Goal: Find specific page/section: Find specific page/section

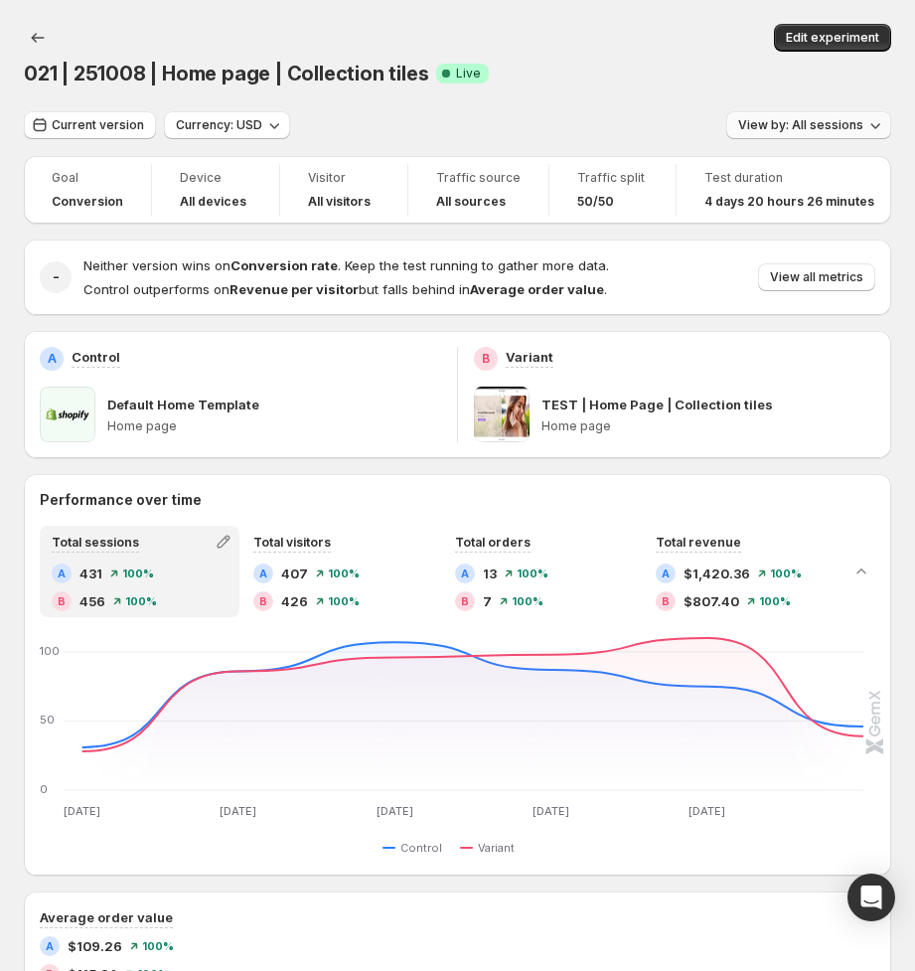
click at [805, 124] on span "View by: All sessions" at bounding box center [800, 125] width 125 height 16
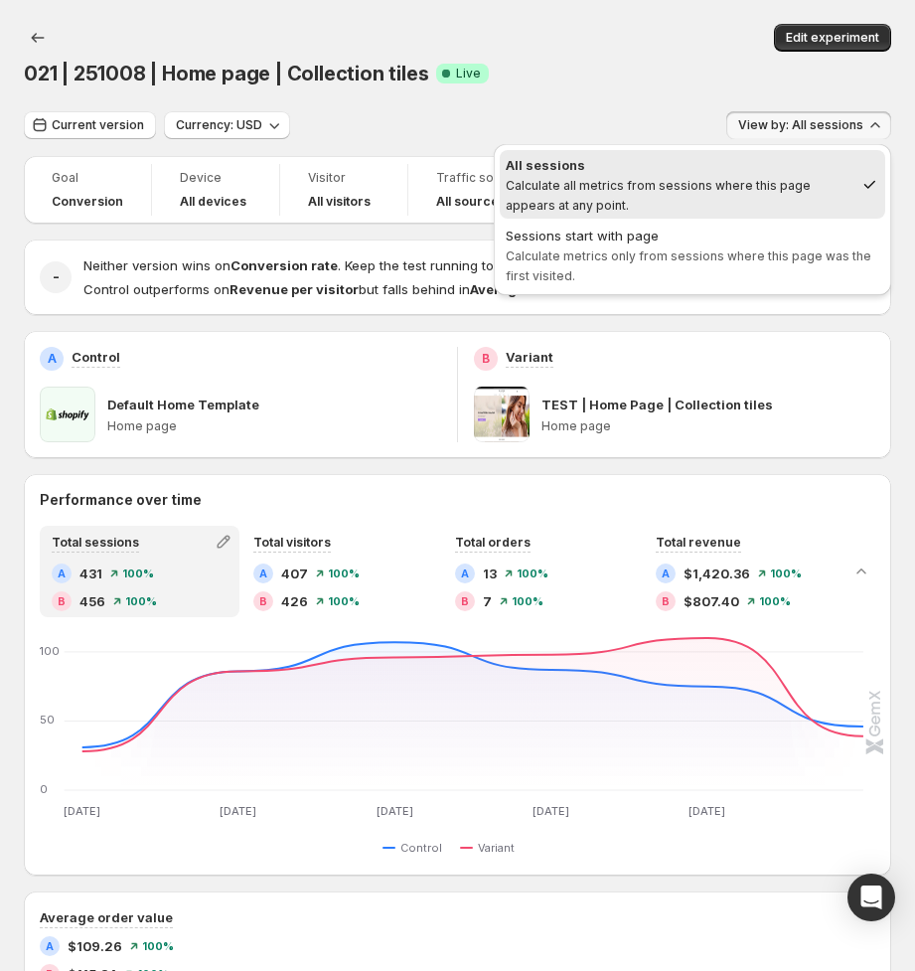
click at [711, 239] on div "Sessions start with page" at bounding box center [693, 236] width 374 height 20
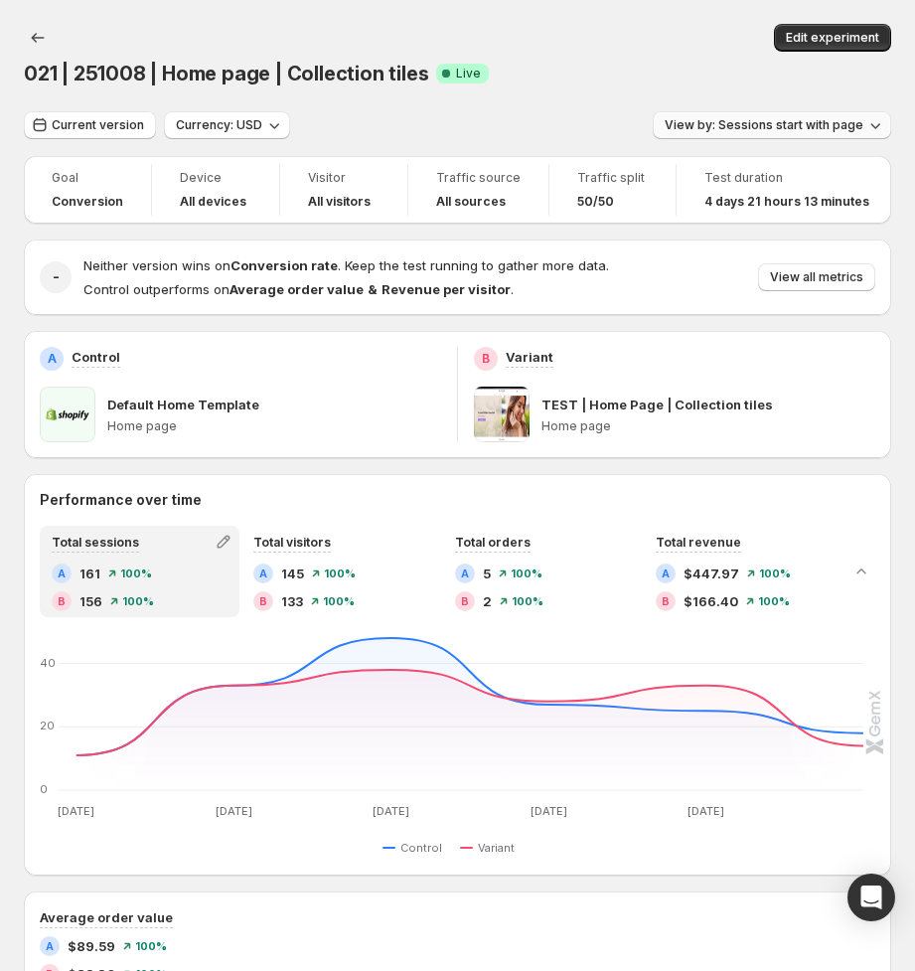
click at [794, 126] on span "View by: Sessions start with page" at bounding box center [764, 125] width 199 height 16
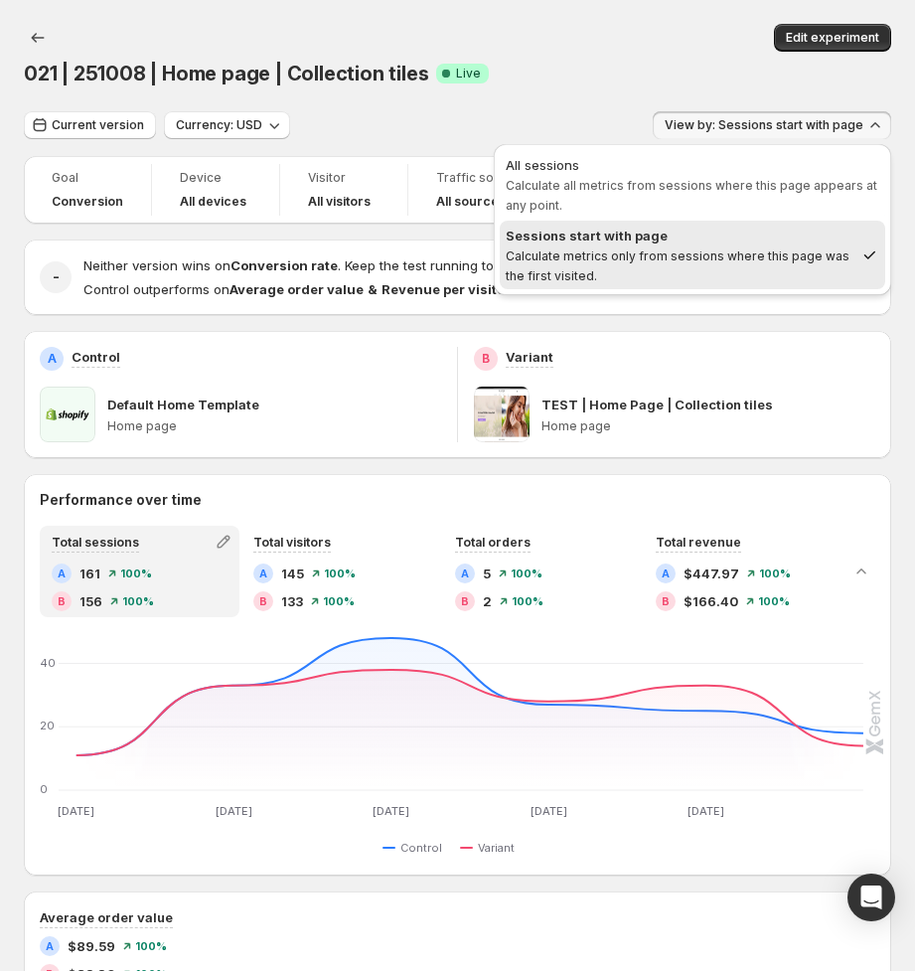
click at [721, 184] on span "Calculate all metrics from sessions where this page appears at any point." at bounding box center [692, 195] width 372 height 35
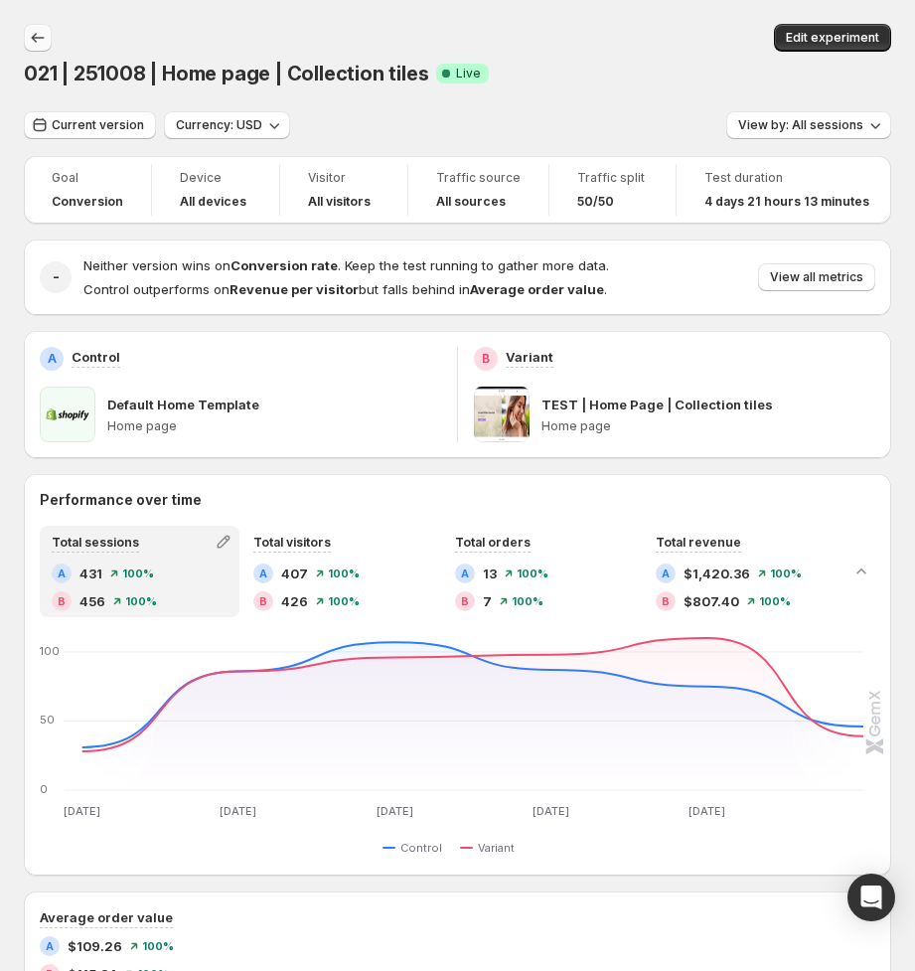
click at [28, 40] on icon "Back" at bounding box center [38, 38] width 20 height 20
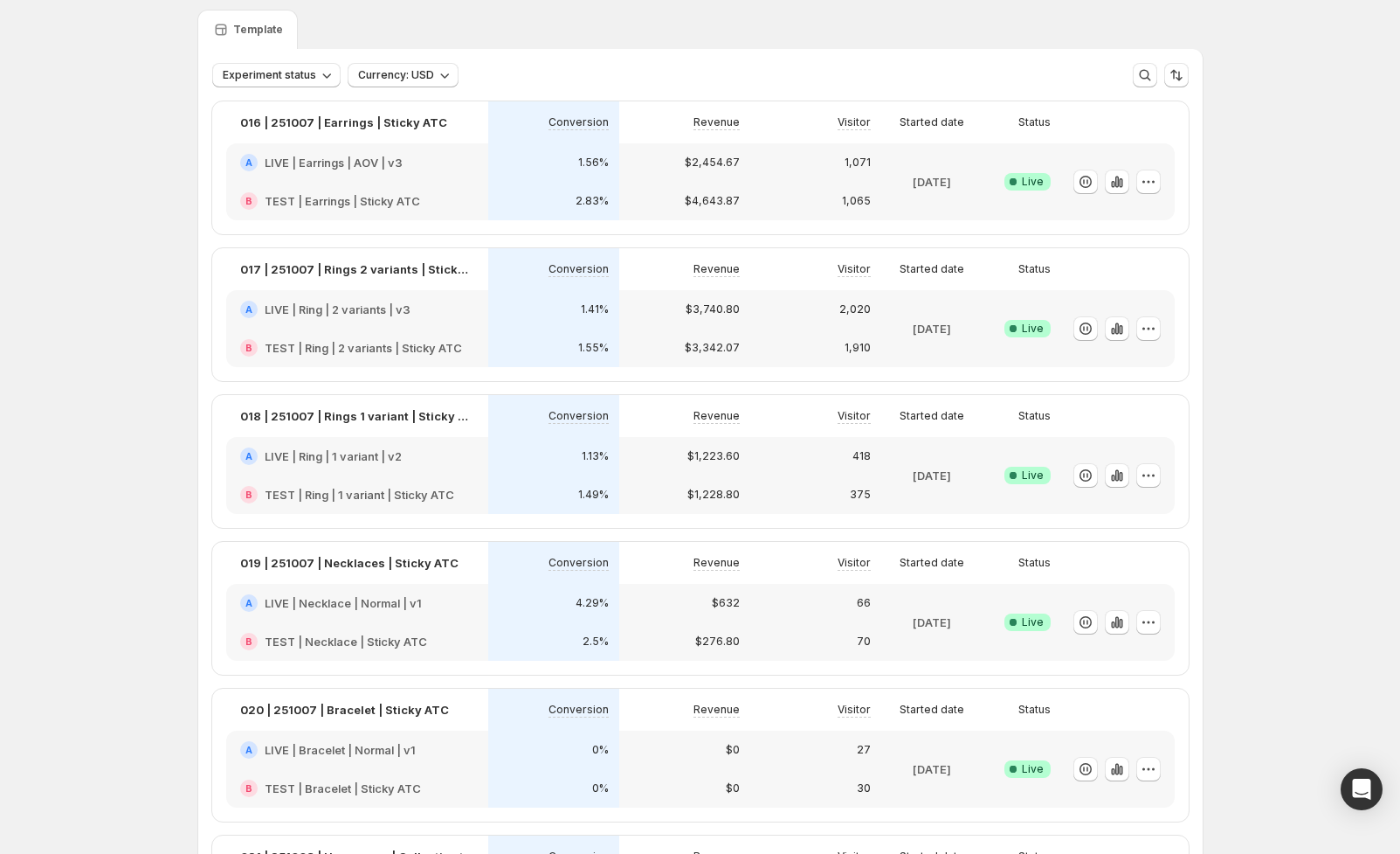
scroll to position [28, 0]
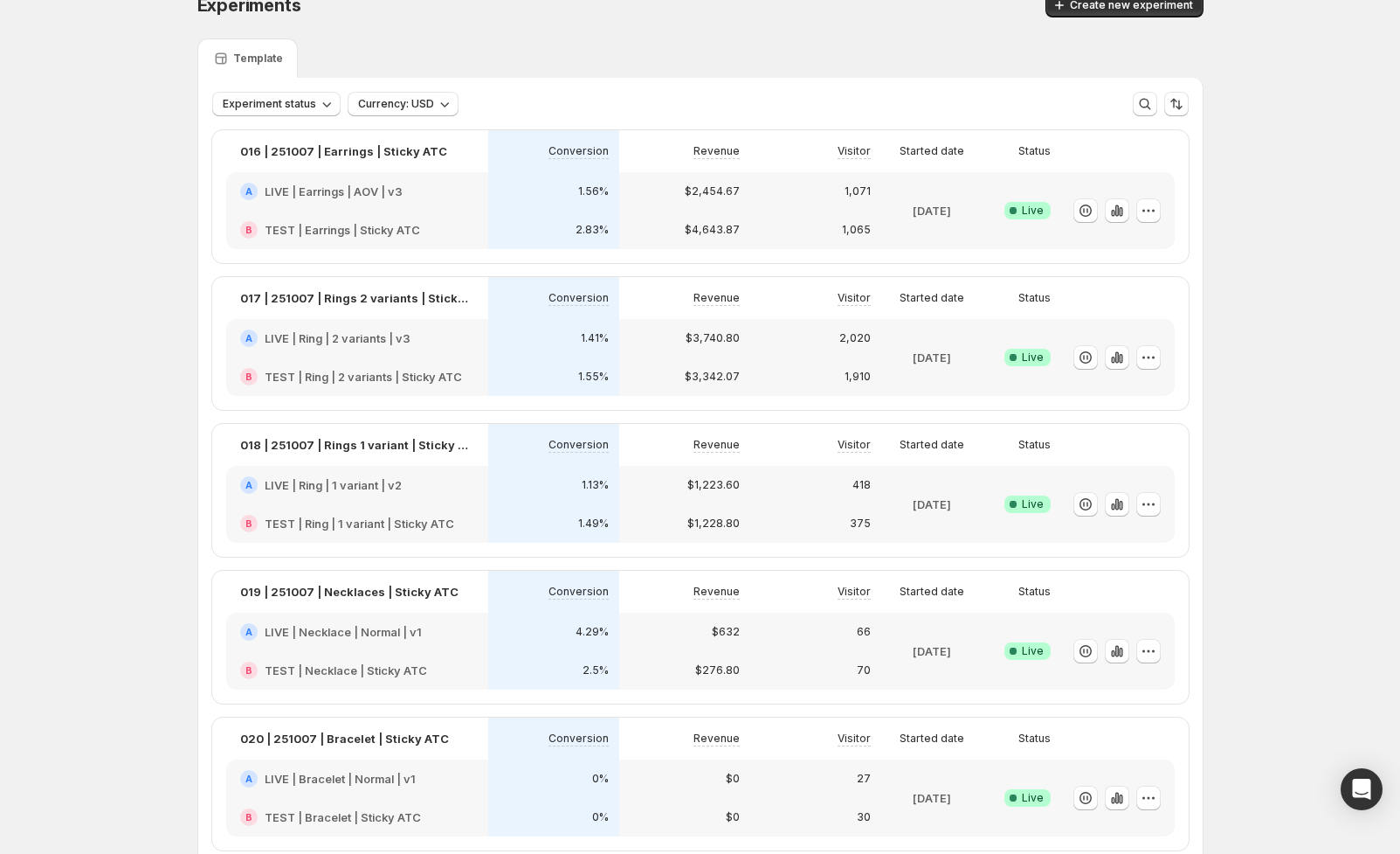
drag, startPoint x: 1189, startPoint y: 560, endPoint x: 1274, endPoint y: 572, distance: 85.8
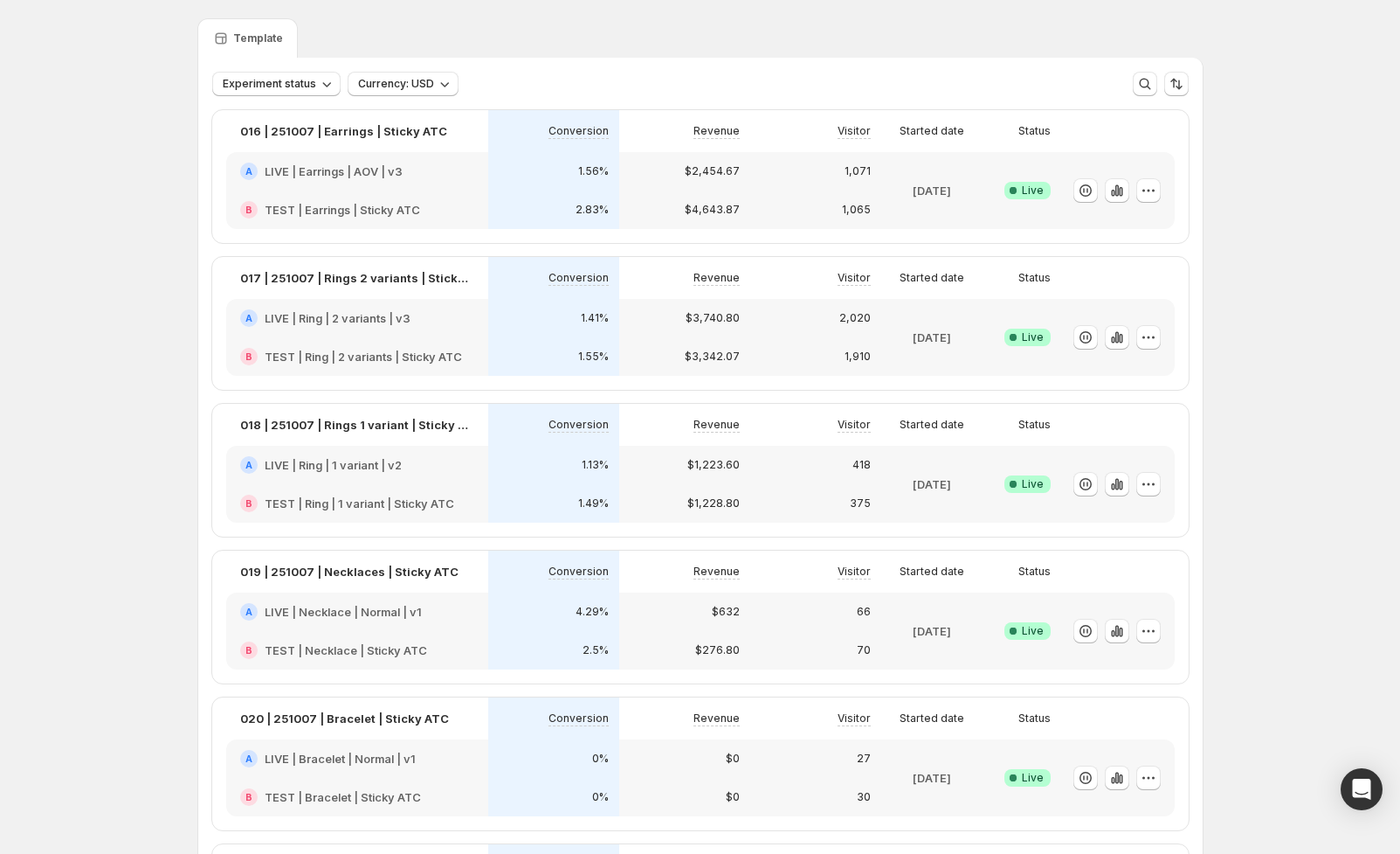
scroll to position [123, 0]
